Goal: Task Accomplishment & Management: Manage account settings

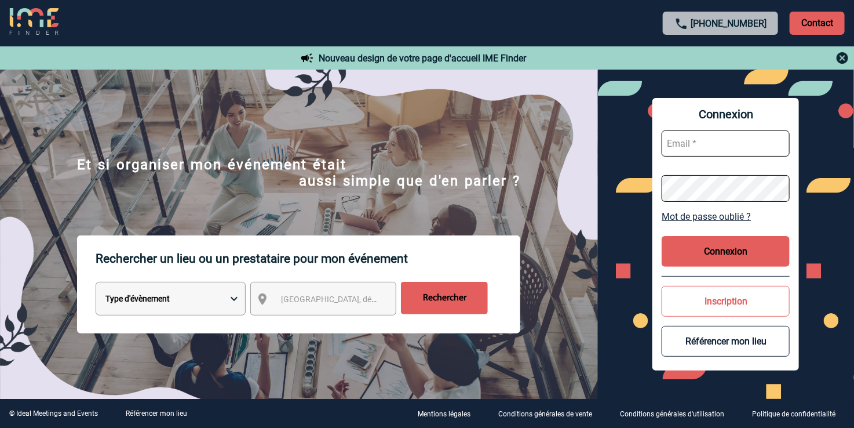
type input "vkalb@ime-groupe.com"
click at [710, 262] on button "Connexion" at bounding box center [726, 251] width 128 height 31
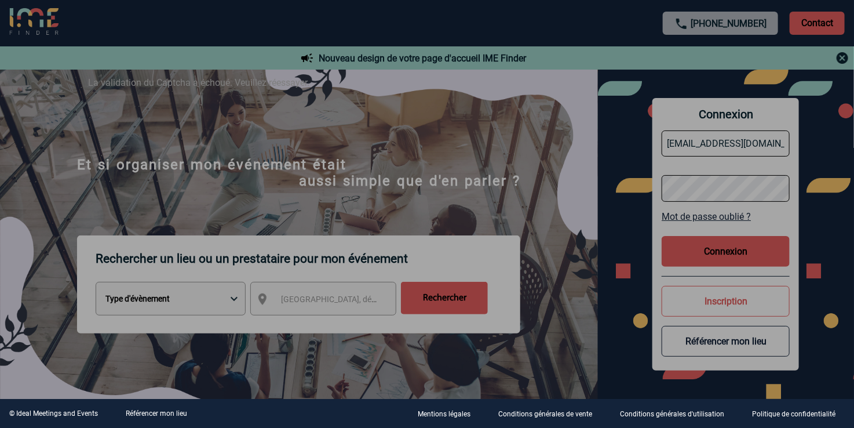
click at [757, 243] on div at bounding box center [427, 214] width 854 height 428
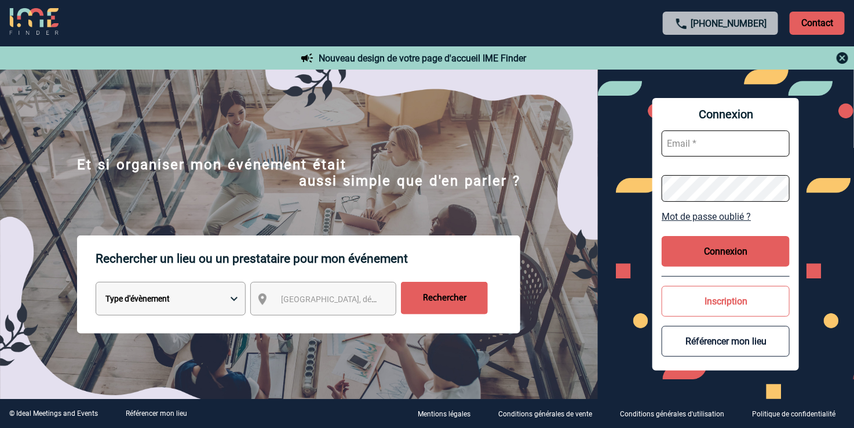
type input "vkalb@ime-groupe.com"
click at [705, 250] on button "Connexion" at bounding box center [726, 251] width 128 height 31
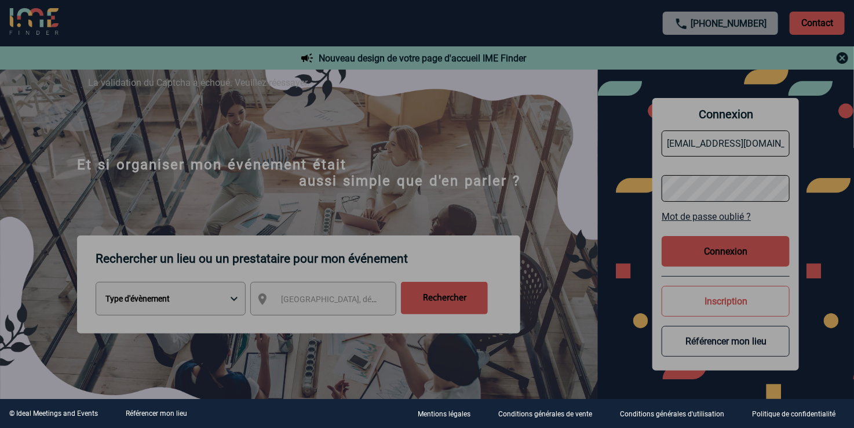
click at [386, 188] on div at bounding box center [427, 214] width 854 height 428
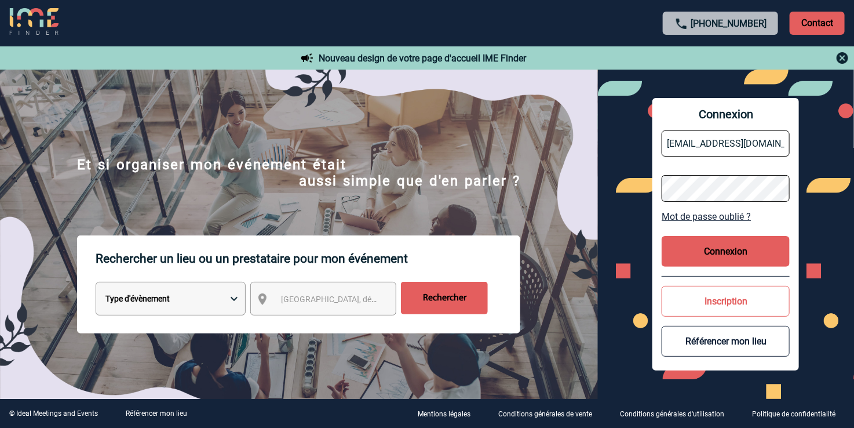
click at [740, 249] on button "Connexion" at bounding box center [726, 251] width 128 height 31
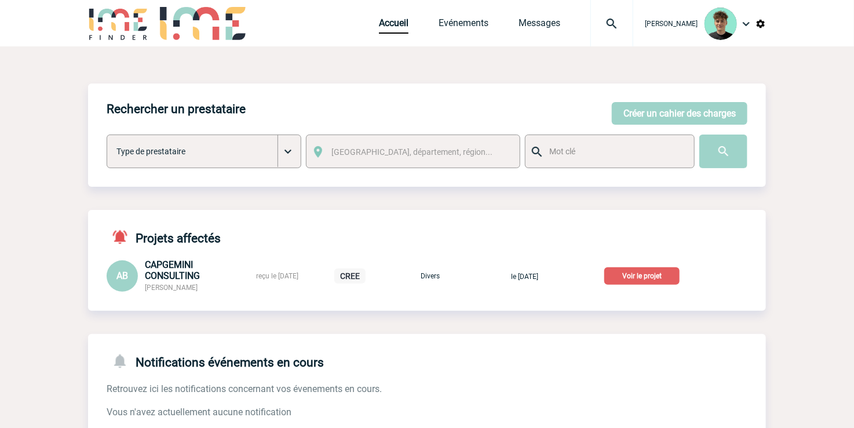
click at [629, 21] on img at bounding box center [612, 24] width 42 height 14
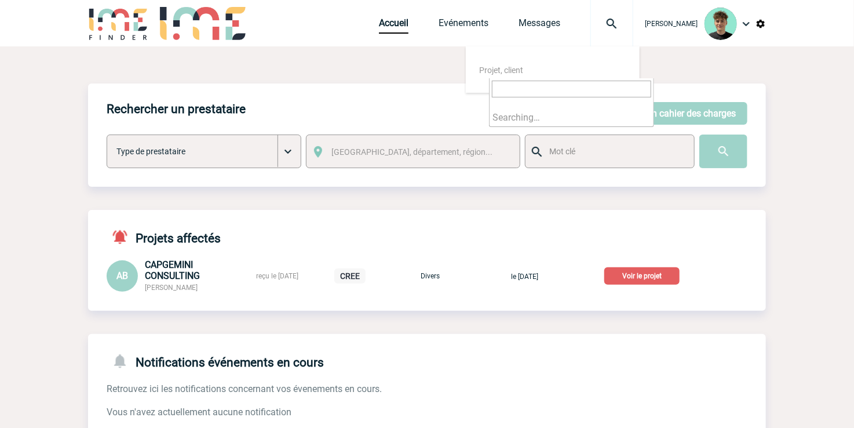
type input "2000420873"
click at [576, 83] on input "2000420873" at bounding box center [571, 89] width 159 height 17
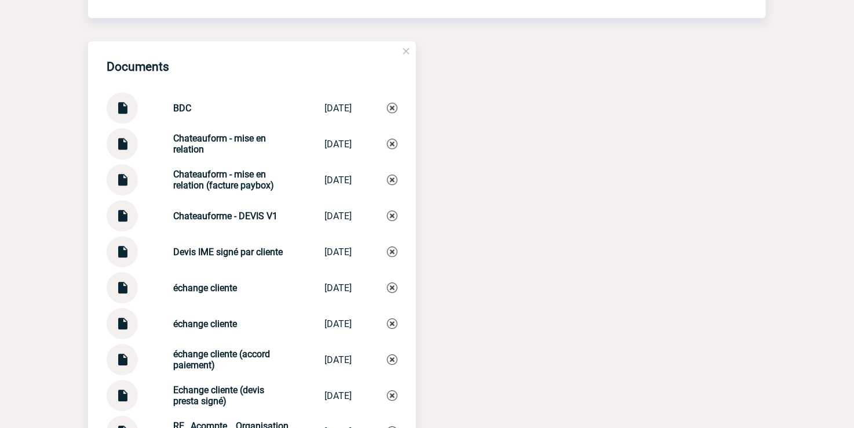
scroll to position [1416, 0]
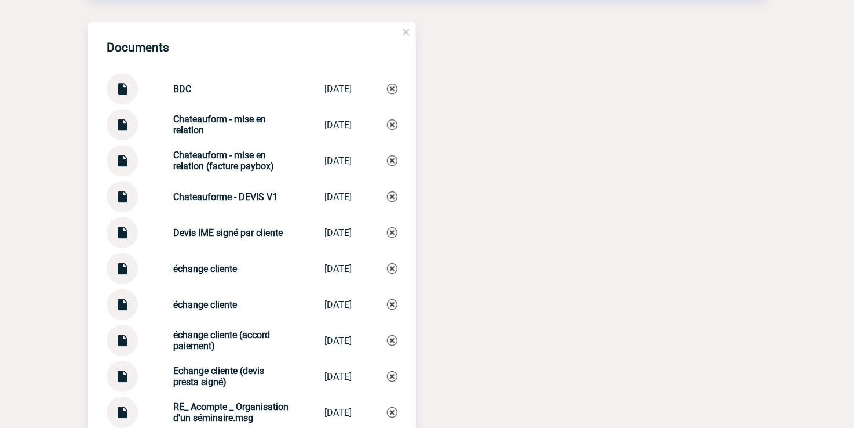
click at [128, 239] on img at bounding box center [122, 228] width 15 height 23
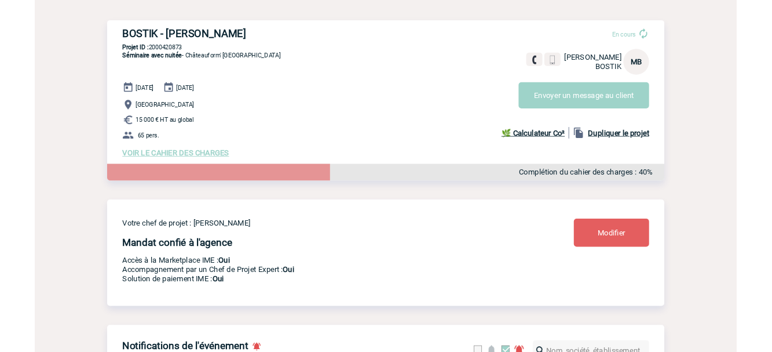
scroll to position [0, 0]
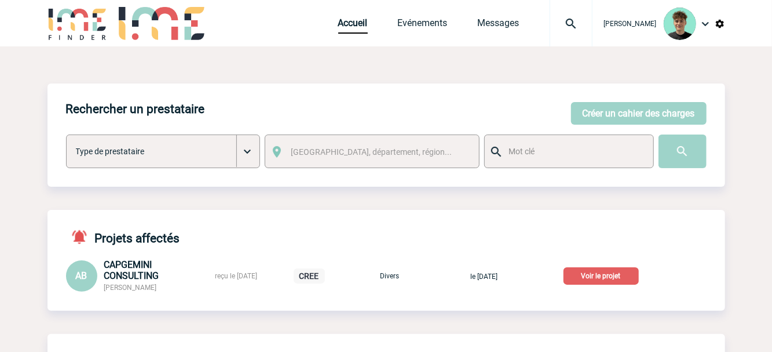
click at [591, 21] on img at bounding box center [571, 24] width 42 height 14
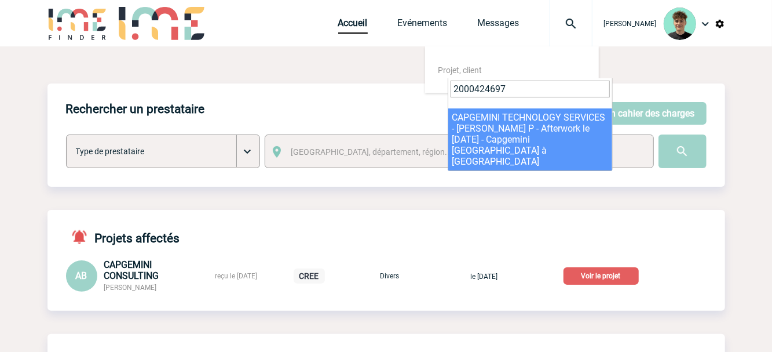
type input "2000424697"
select select "24198"
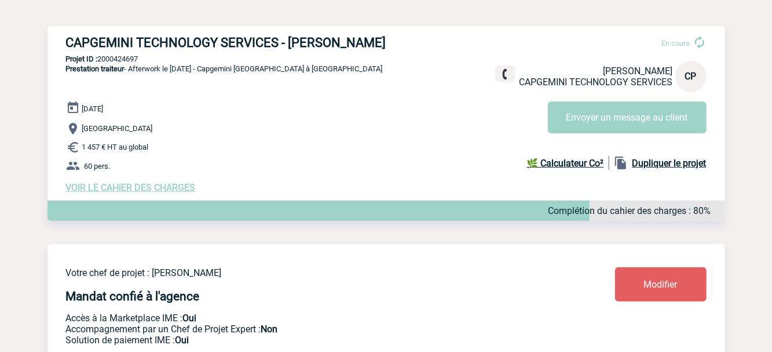
scroll to position [129, 0]
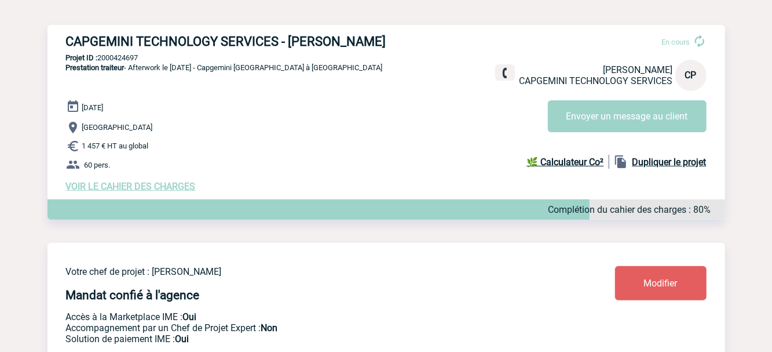
click at [119, 188] on span "VOIR LE CAHIER DES CHARGES" at bounding box center [131, 186] width 130 height 11
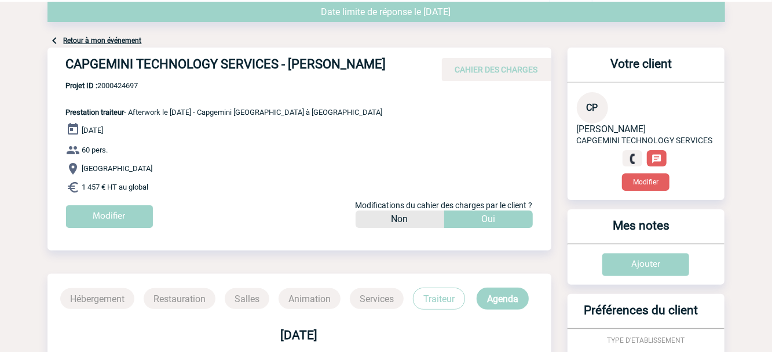
scroll to position [64, 0]
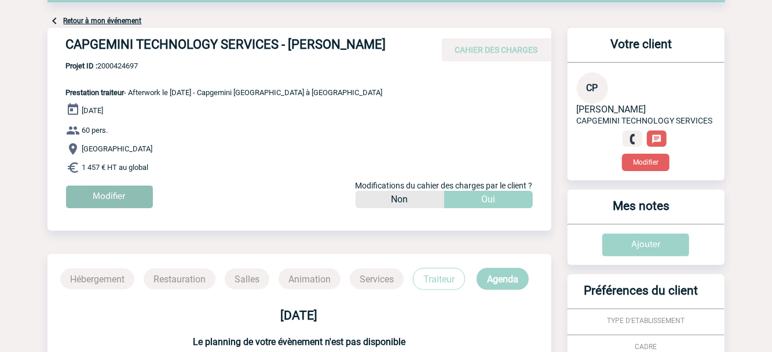
click at [123, 208] on input "Modifier" at bounding box center [109, 196] width 87 height 23
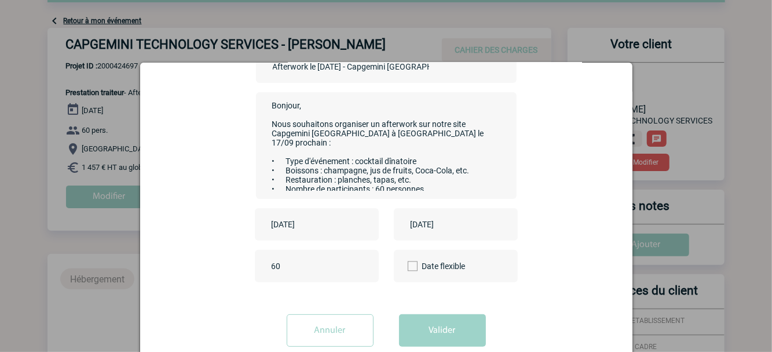
scroll to position [134, 0]
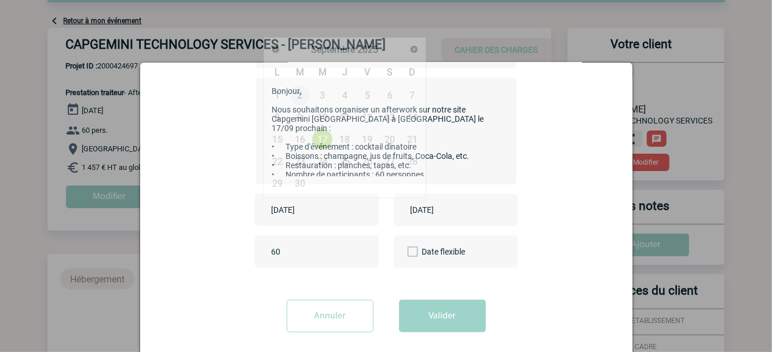
click at [327, 205] on input "[DATE]" at bounding box center [309, 209] width 80 height 15
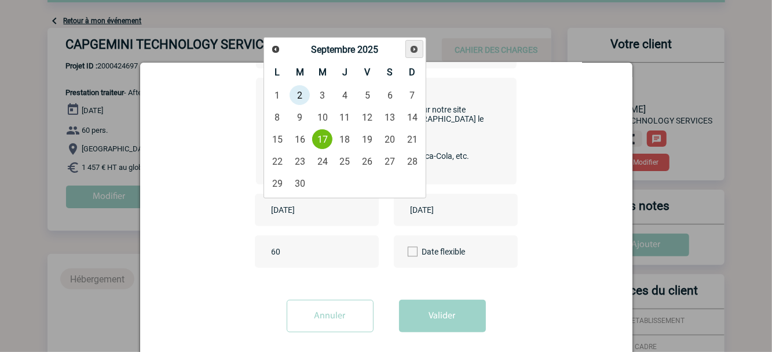
click at [414, 50] on span "Suivant" at bounding box center [414, 49] width 9 height 9
click at [415, 50] on span "Suivant" at bounding box center [414, 49] width 9 height 9
click at [341, 156] on link "20" at bounding box center [344, 161] width 21 height 21
type input "[DATE]"
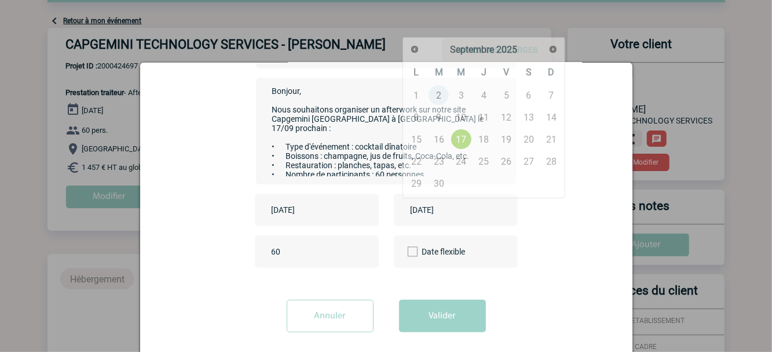
click at [460, 213] on input "[DATE]" at bounding box center [448, 209] width 80 height 15
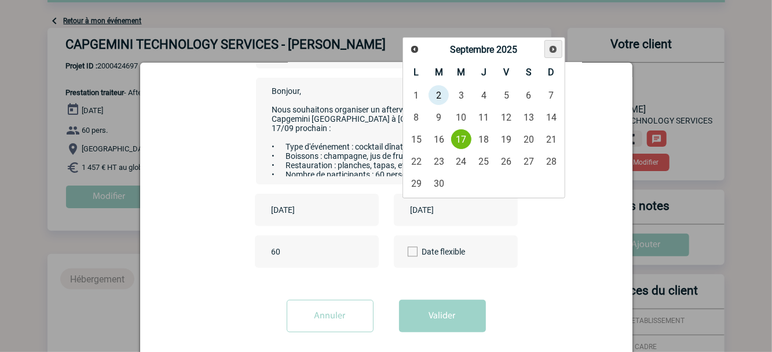
click at [547, 50] on link "Suivant" at bounding box center [554, 49] width 18 height 18
click at [545, 50] on link "Suivant" at bounding box center [554, 49] width 18 height 18
click at [485, 167] on link "20" at bounding box center [483, 161] width 21 height 21
type input "[DATE]"
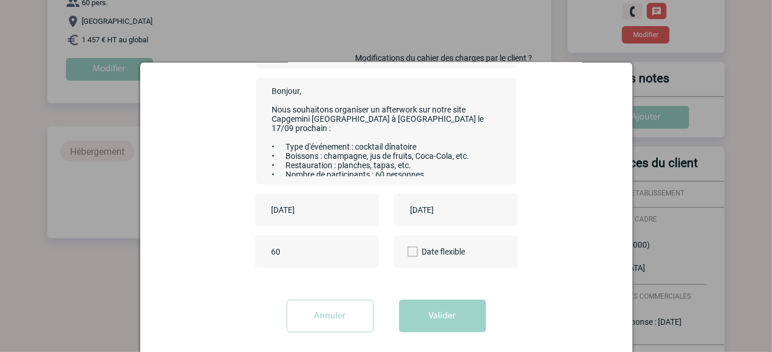
scroll to position [193, 0]
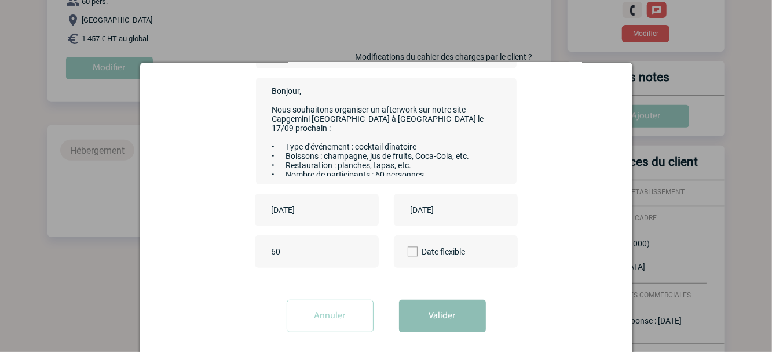
click at [453, 312] on button "Valider" at bounding box center [442, 315] width 87 height 32
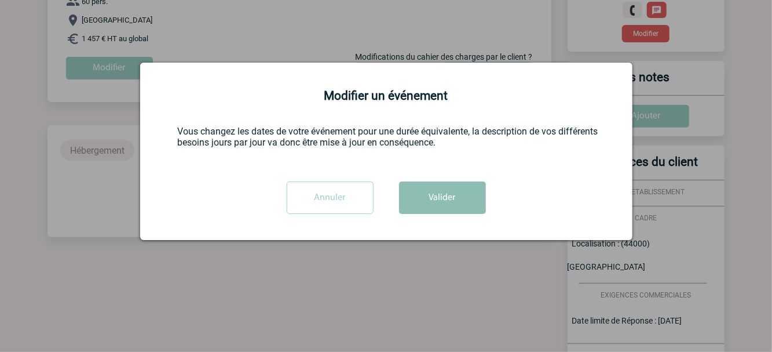
click at [462, 194] on button "Valider" at bounding box center [442, 197] width 87 height 32
